Goal: Find specific page/section: Find specific page/section

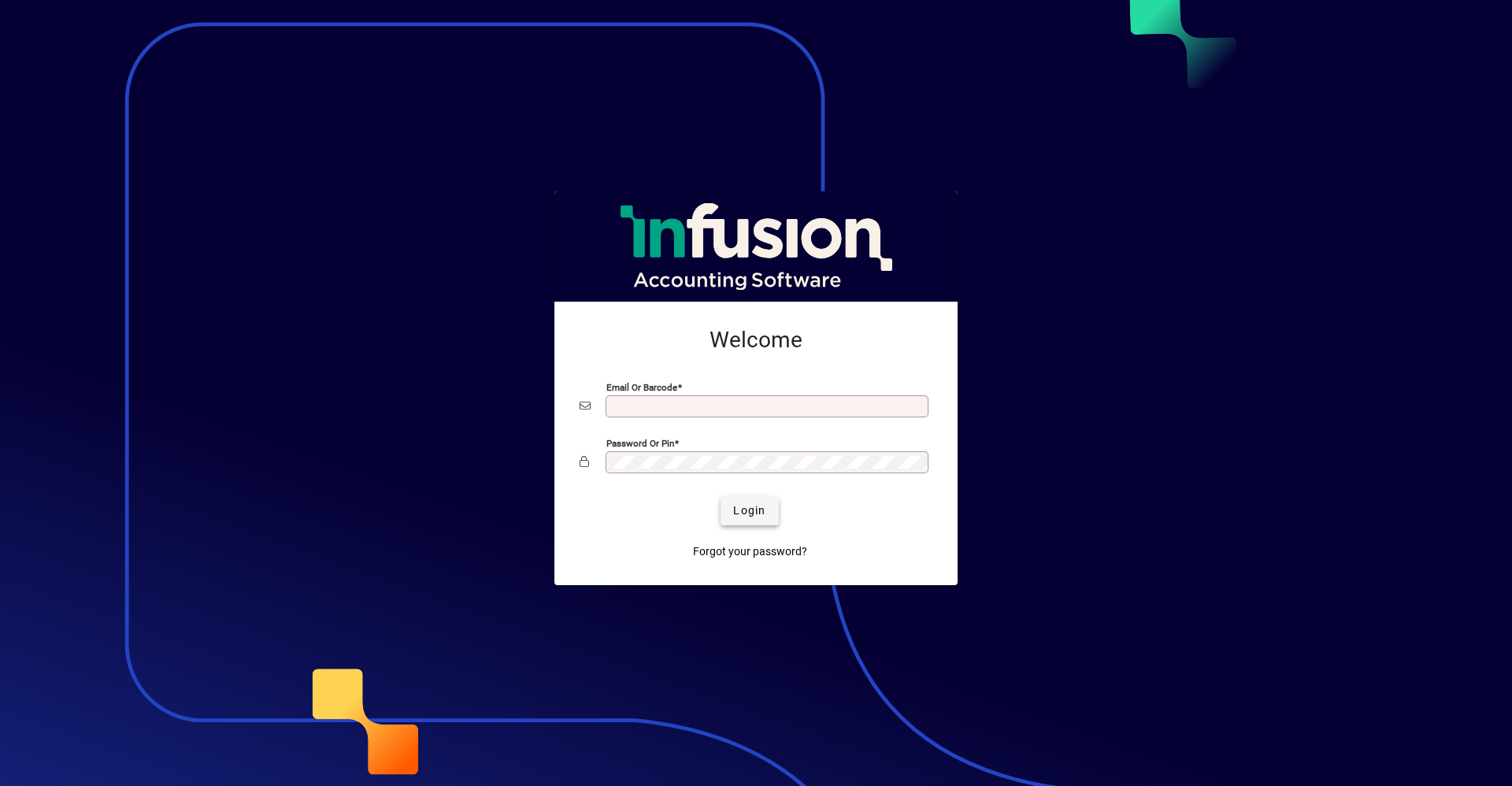
type input "**********"
click at [737, 507] on span "Login" at bounding box center [749, 511] width 33 height 17
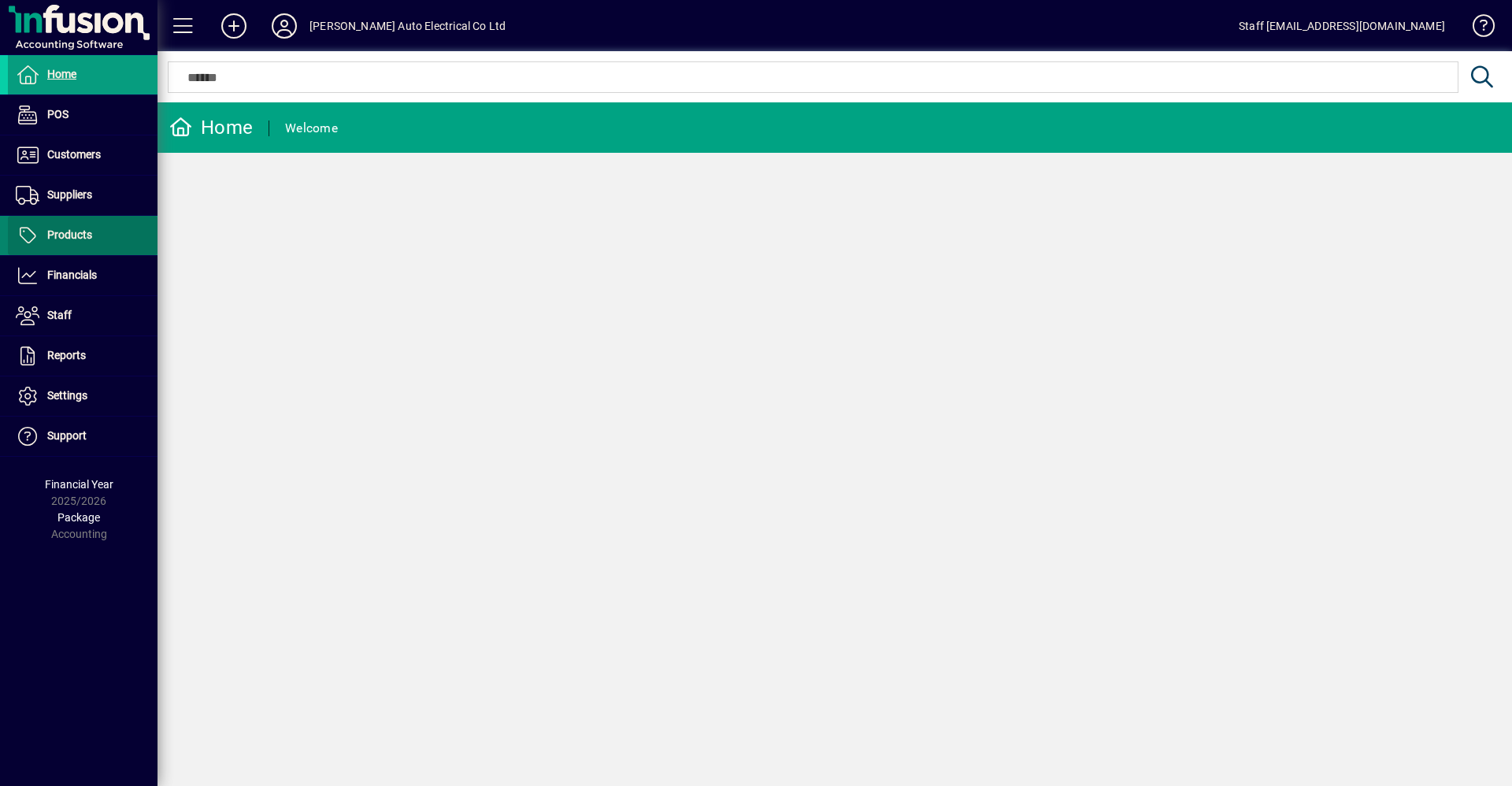
click at [76, 234] on span "Products" at bounding box center [70, 235] width 45 height 13
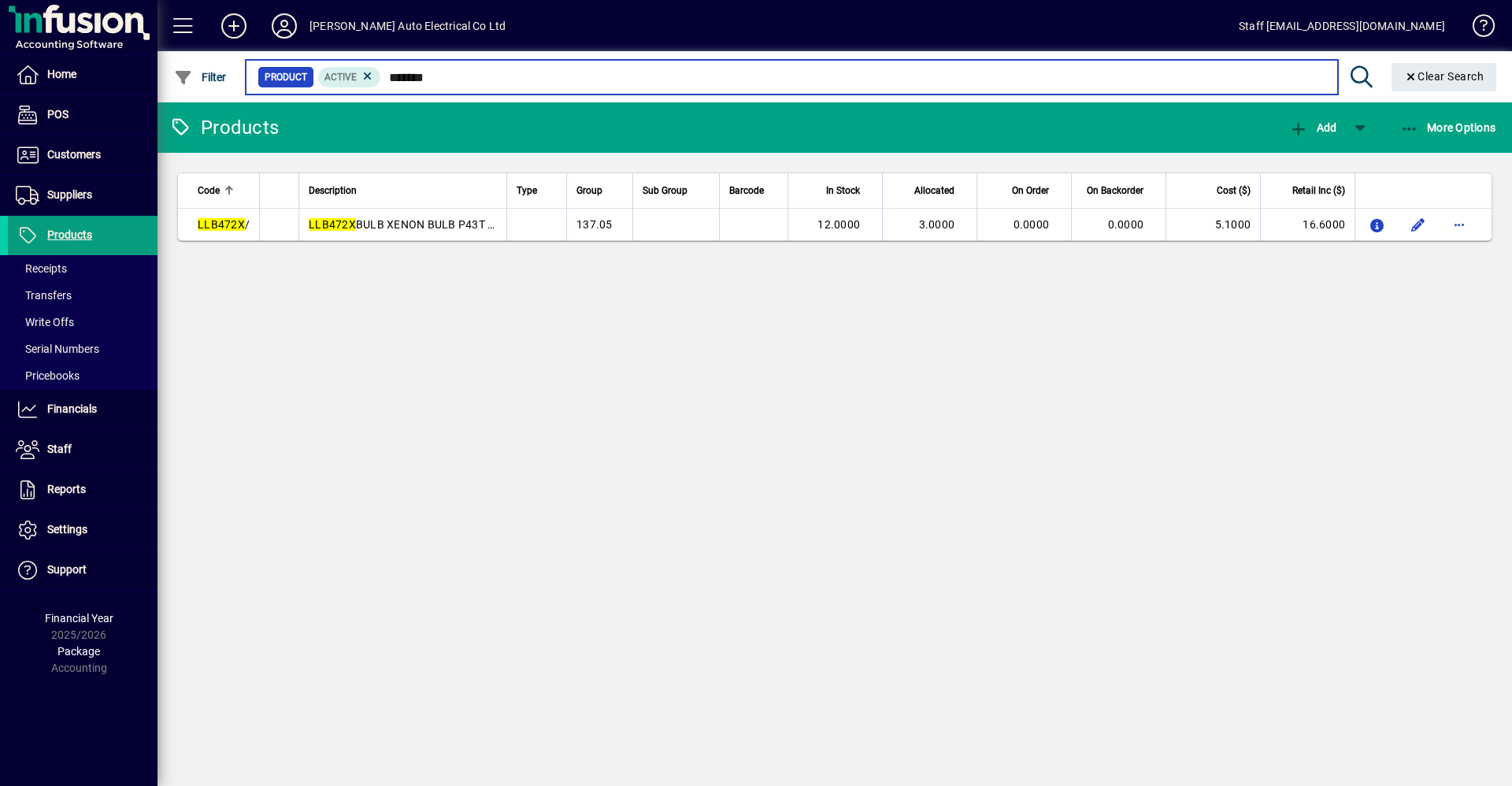
type input "*******"
